Goal: Information Seeking & Learning: Learn about a topic

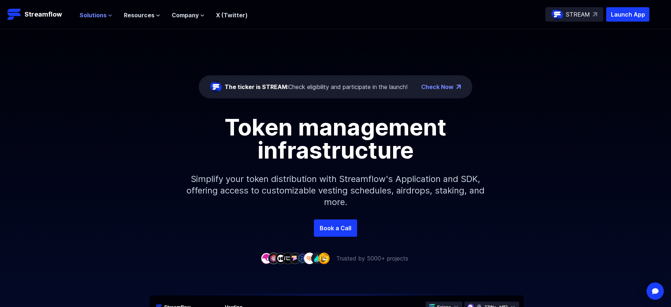
click at [104, 15] on span "Solutions" at bounding box center [93, 15] width 27 height 9
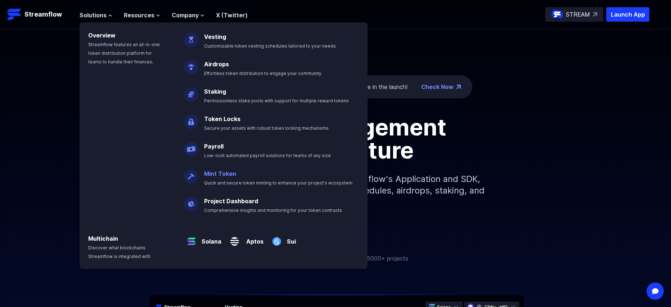
click at [222, 170] on link "Mint Token" at bounding box center [220, 173] width 32 height 7
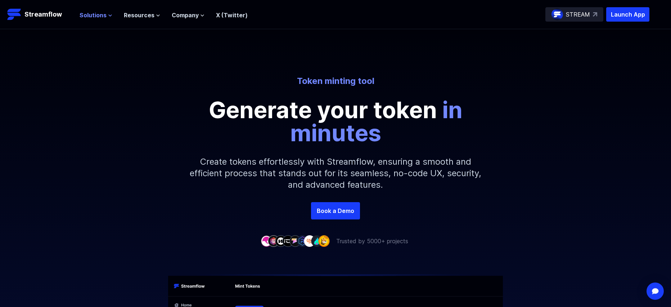
click at [108, 15] on icon at bounding box center [110, 15] width 4 height 4
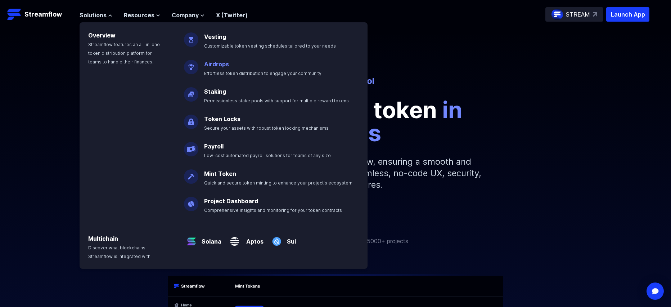
click at [217, 67] on link "Airdrops" at bounding box center [216, 63] width 25 height 7
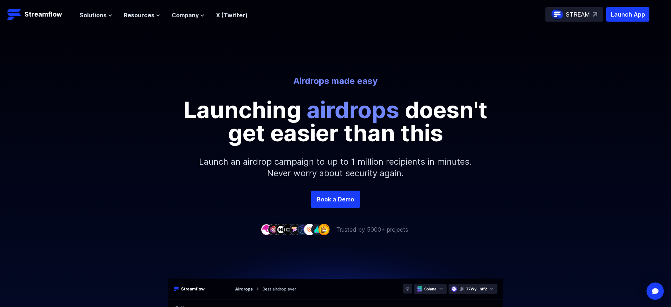
scroll to position [180, 0]
